Goal: Information Seeking & Learning: Learn about a topic

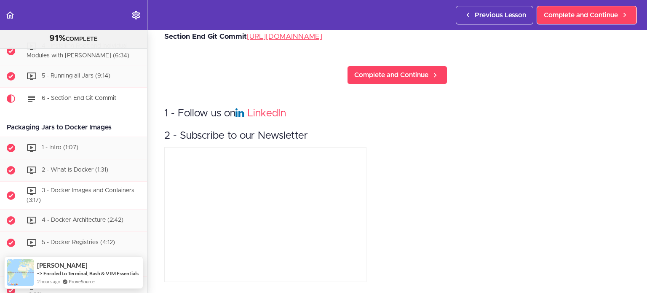
scroll to position [2108, 0]
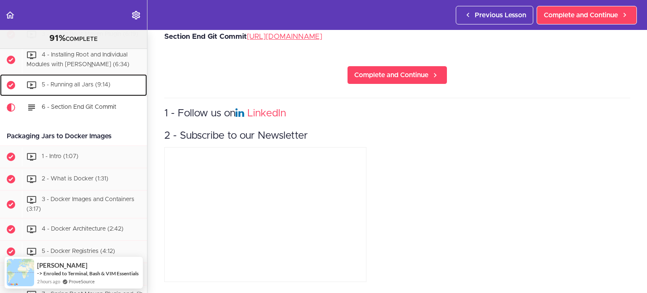
click at [87, 88] on span "5 - Running all Jars (9:14)" at bounding box center [76, 85] width 69 height 6
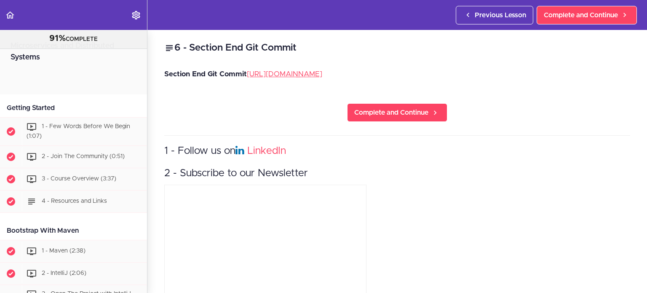
scroll to position [2193, 0]
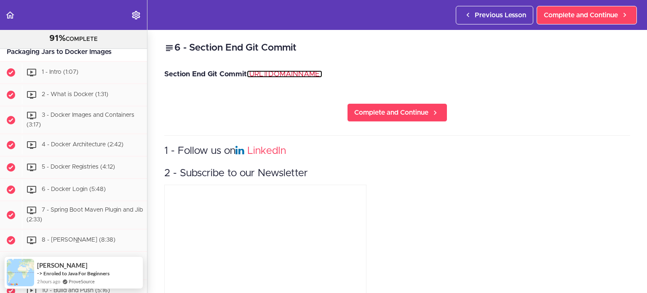
click at [288, 72] on link "https://github.com/amigoscode/microservices/commit/60a9c39d8962f5cf3fa21d7f5ca8…" at bounding box center [284, 73] width 75 height 7
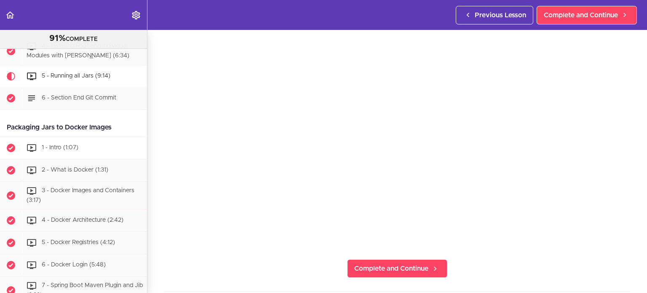
scroll to position [2118, 0]
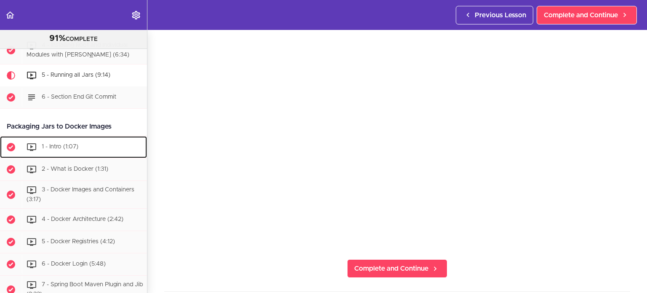
click at [80, 156] on div "1 - Intro (1:07)" at bounding box center [84, 147] width 125 height 19
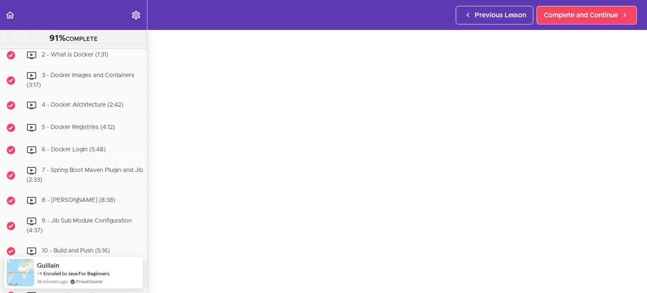
scroll to position [42, 0]
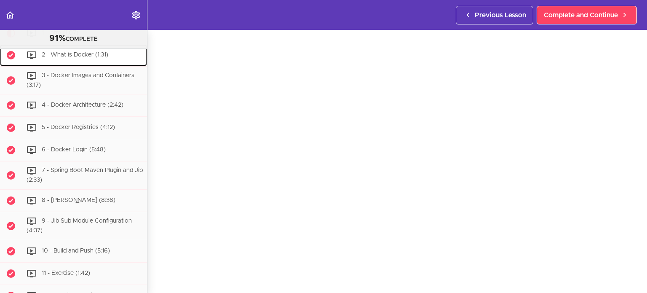
click at [83, 64] on div "2 - What is Docker (1:31)" at bounding box center [84, 55] width 125 height 19
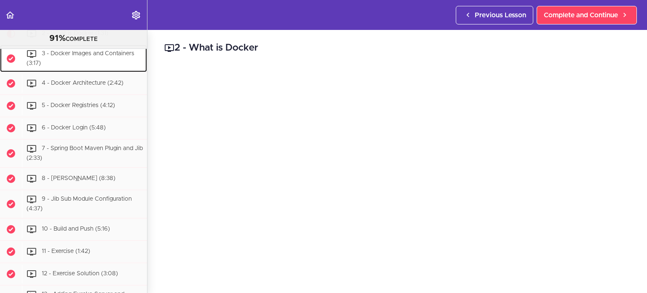
click at [56, 72] on div "3 - Docker Images and Containers (3:17)" at bounding box center [84, 59] width 125 height 28
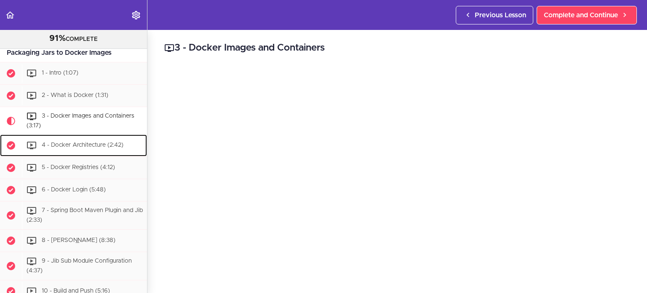
click at [98, 148] on span "4 - Docker Architecture (2:42)" at bounding box center [83, 145] width 82 height 6
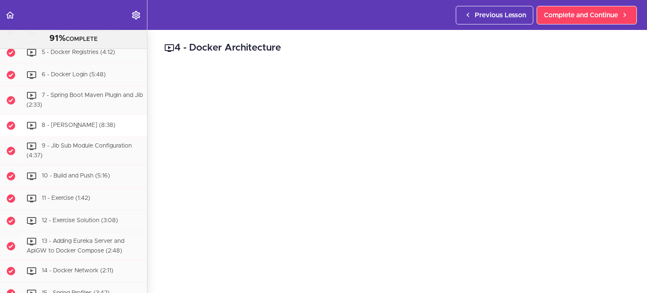
scroll to position [2304, 0]
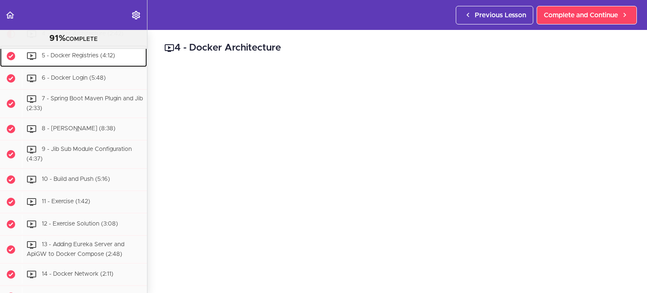
click at [82, 65] on div "5 - Docker Registries (4:12)" at bounding box center [84, 56] width 125 height 19
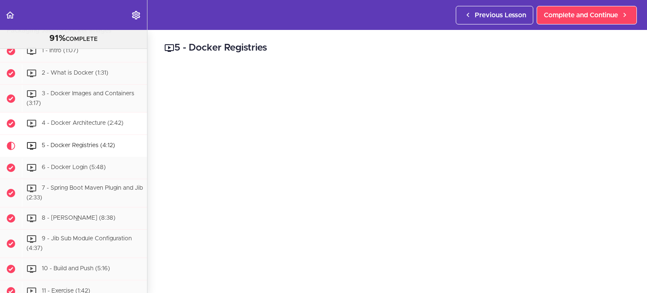
scroll to position [2242, 0]
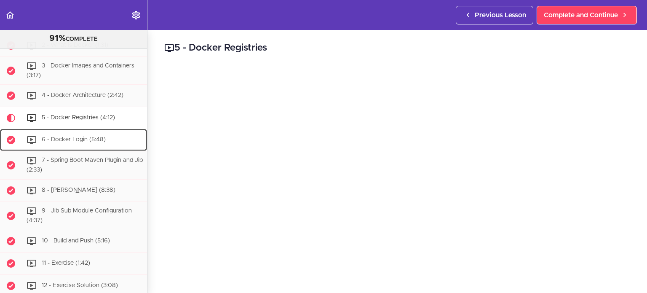
click at [95, 143] on span "6 - Docker Login (5:48)" at bounding box center [74, 140] width 64 height 6
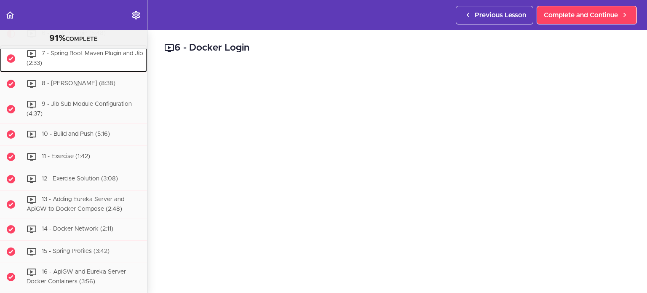
click at [85, 67] on span "7 - Spring Boot Maven Plugin and Jib (2:33)" at bounding box center [85, 59] width 116 height 16
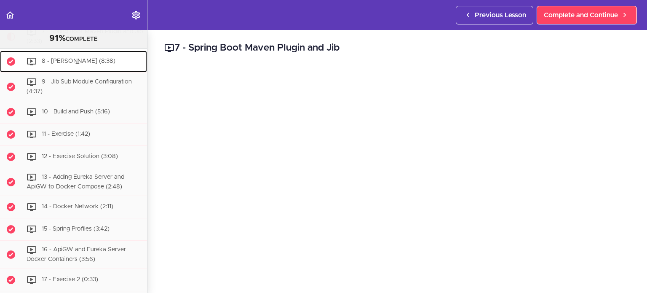
click at [86, 64] on span "8 - [PERSON_NAME] (8:38)" at bounding box center [79, 61] width 74 height 6
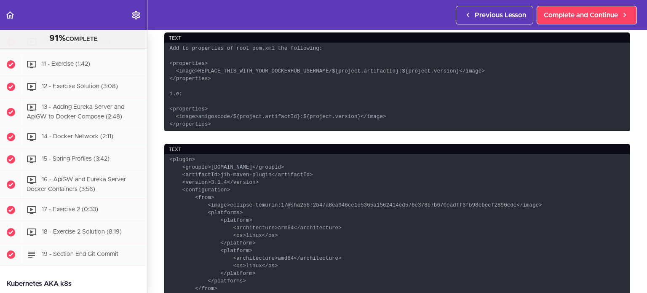
scroll to position [421, 0]
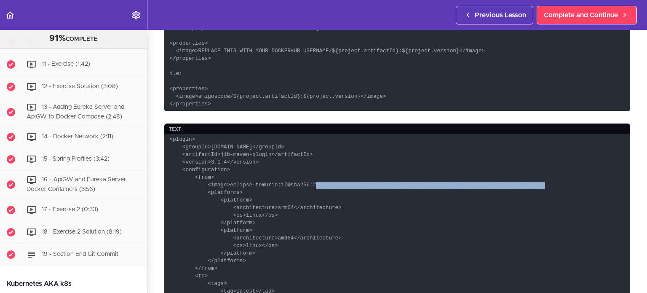
drag, startPoint x: 278, startPoint y: 197, endPoint x: 487, endPoint y: 195, distance: 208.8
click at [487, 195] on code "<plugin> <groupId>com.google.cloud.tools</groupId> <artifactId>jib-maven-plugin…" at bounding box center [397, 230] width 466 height 194
copy code "@sha256:2b47a8ea946ce1e5365a1562414ed576e378b7b670cadff3fb98ebecf2890cdc"
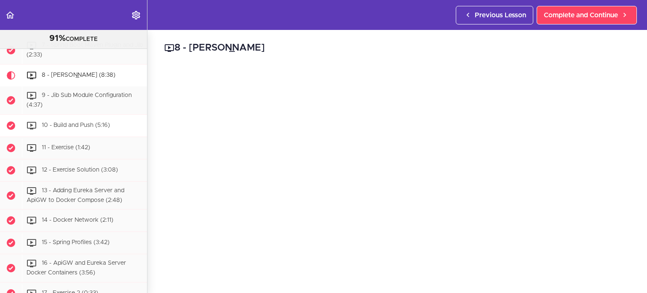
scroll to position [2357, 0]
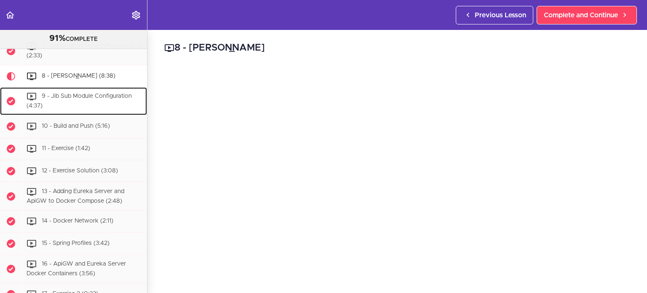
click at [63, 115] on div "9 - Jib Sub Module Configuration (4:37)" at bounding box center [84, 101] width 125 height 28
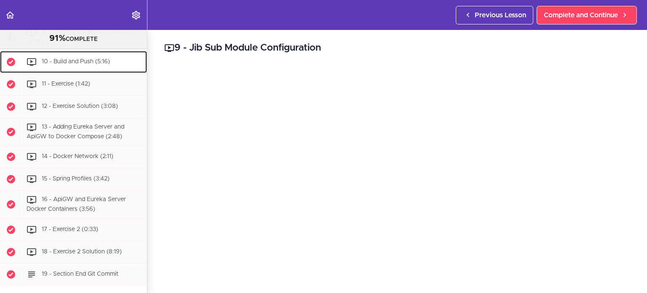
click at [67, 64] on span "10 - Build and Push (5:16)" at bounding box center [76, 62] width 68 height 6
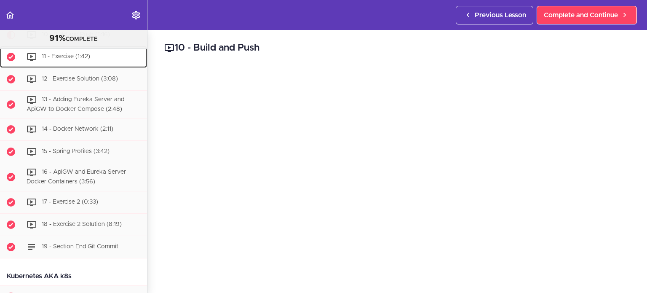
click at [67, 59] on span "11 - Exercise (1:42)" at bounding box center [66, 56] width 48 height 6
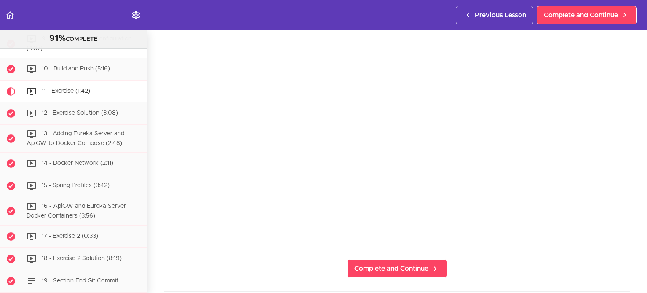
scroll to position [2429, 0]
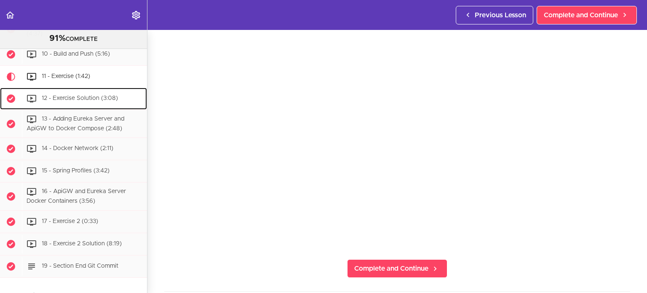
click at [69, 101] on span "12 - Exercise Solution (3:08)" at bounding box center [80, 98] width 76 height 6
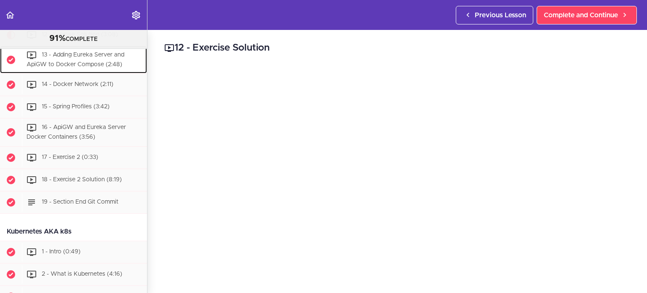
click at [83, 67] on span "13 - Adding Eureka Server and ApiGW to Docker Compose (2:48)" at bounding box center [76, 60] width 98 height 16
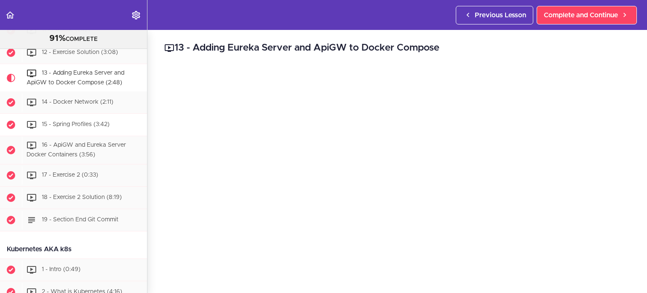
scroll to position [2473, 0]
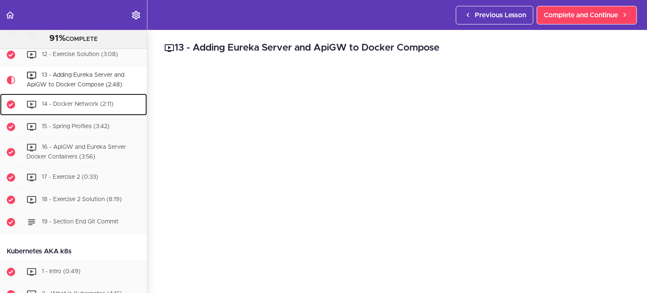
click at [74, 107] on span "14 - Docker Network (2:11)" at bounding box center [78, 104] width 72 height 6
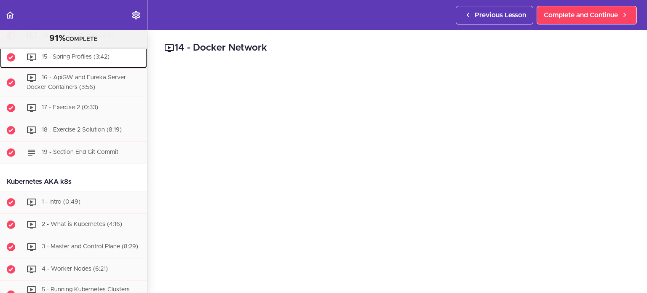
click at [58, 60] on span "15 - Spring Profiles (3:42)" at bounding box center [76, 57] width 68 height 6
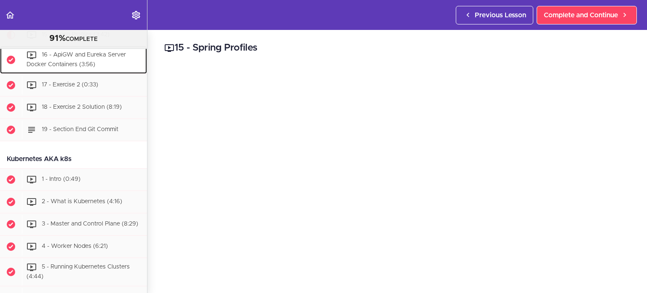
click at [89, 74] on div "16 - ApiGW and Eureka Server Docker Containers (3:56)" at bounding box center [84, 60] width 125 height 28
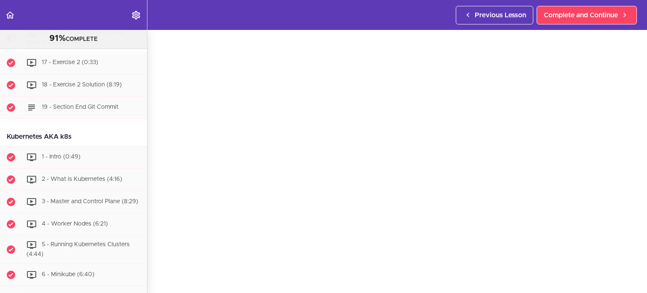
scroll to position [42, 0]
click at [77, 65] on span "17 - Exercise 2 (0:33)" at bounding box center [70, 62] width 56 height 6
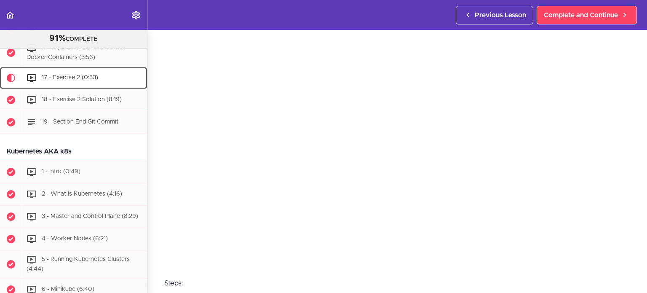
scroll to position [84, 0]
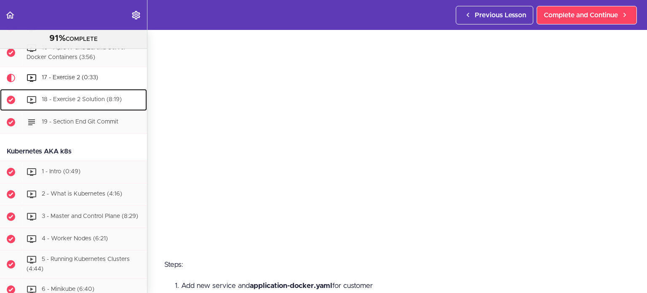
click at [89, 102] on span "18 - Exercise 2 Solution (8:19)" at bounding box center [82, 99] width 80 height 6
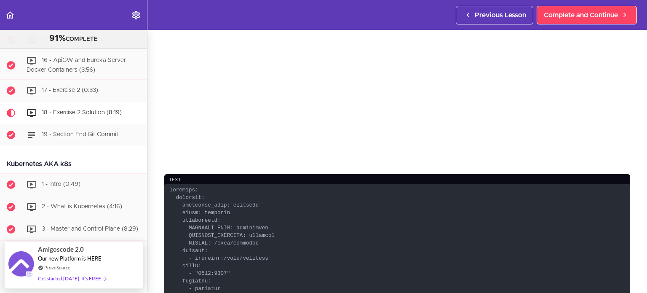
scroll to position [2554, 0]
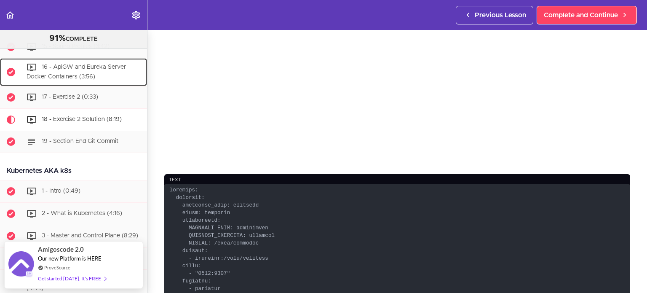
click at [84, 86] on div "16 - ApiGW and Eureka Server Docker Containers (3:56)" at bounding box center [84, 72] width 125 height 28
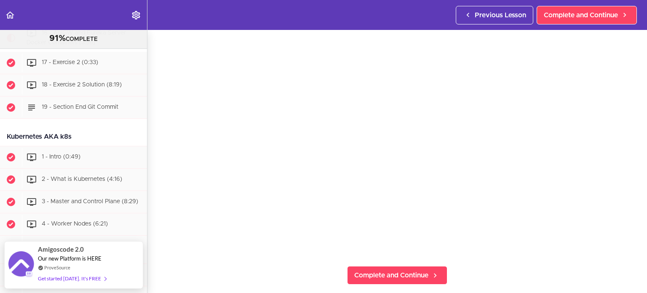
scroll to position [84, 0]
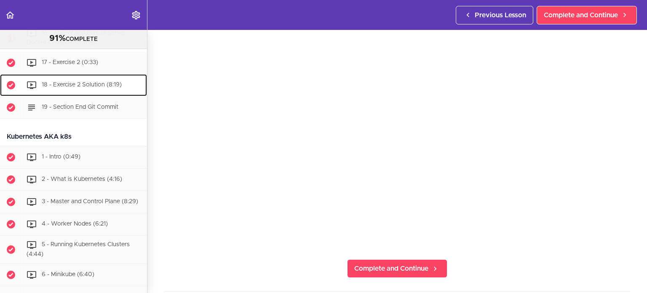
click at [71, 88] on span "18 - Exercise 2 Solution (8:19)" at bounding box center [82, 85] width 80 height 6
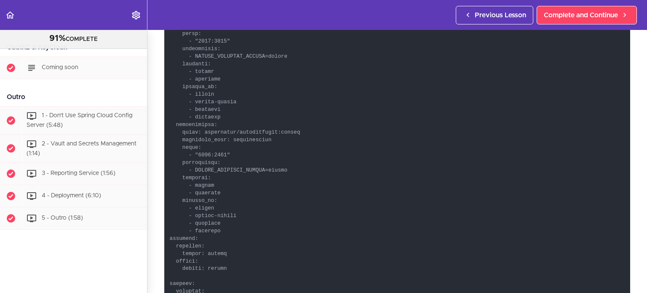
scroll to position [4951, 0]
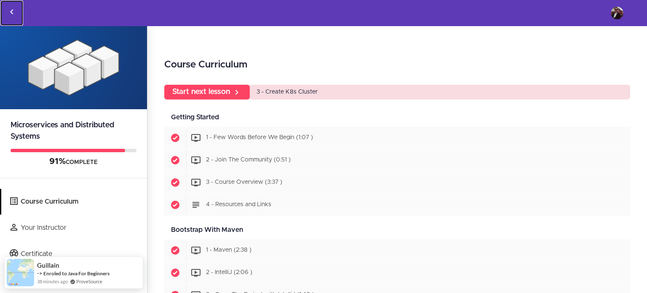
click at [12, 10] on use "Back to courses" at bounding box center [11, 11] width 3 height 5
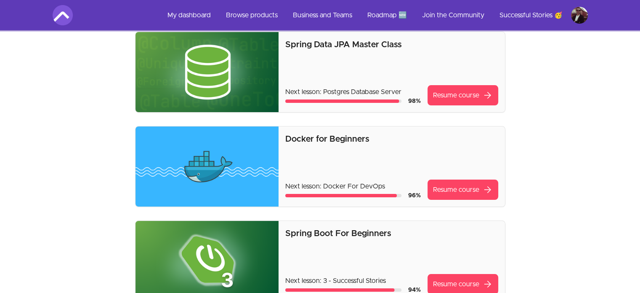
scroll to position [84, 0]
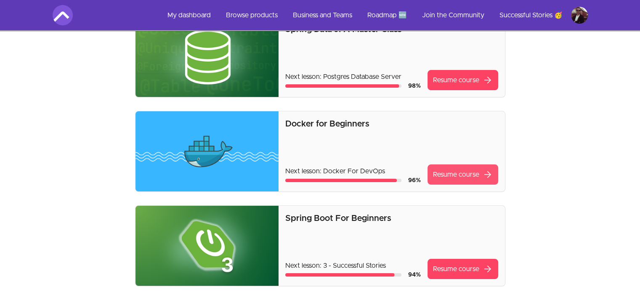
click at [453, 171] on link "Resume course arrow_forward" at bounding box center [463, 174] width 71 height 20
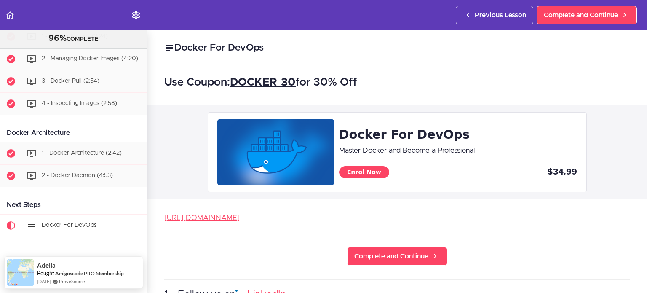
scroll to position [537, 0]
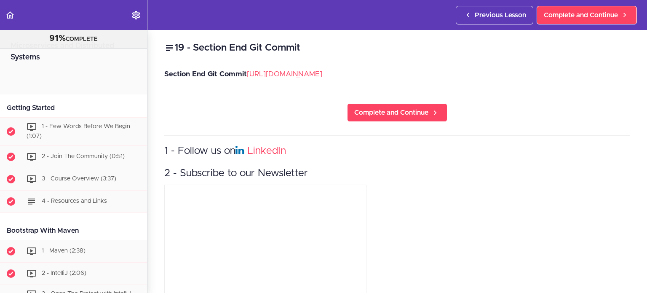
scroll to position [2611, 0]
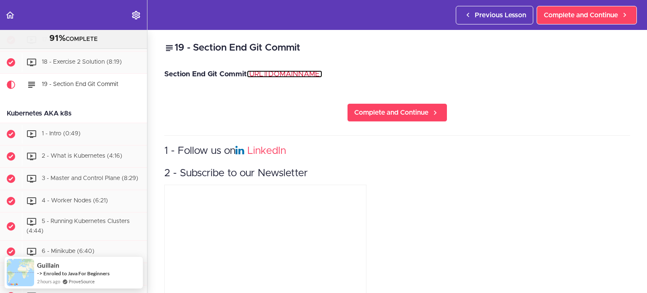
click at [292, 75] on link "[URL][DOMAIN_NAME]" at bounding box center [284, 73] width 75 height 7
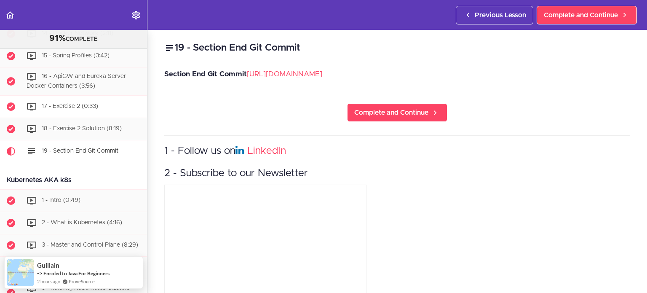
scroll to position [2544, 0]
click at [322, 74] on link "[URL][DOMAIN_NAME]" at bounding box center [284, 73] width 75 height 7
